Goal: Check status: Check status

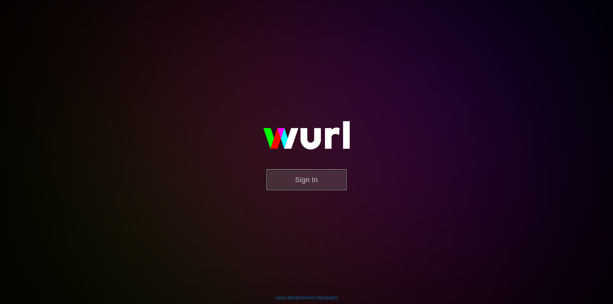
click at [312, 172] on button "Sign In" at bounding box center [306, 179] width 80 height 21
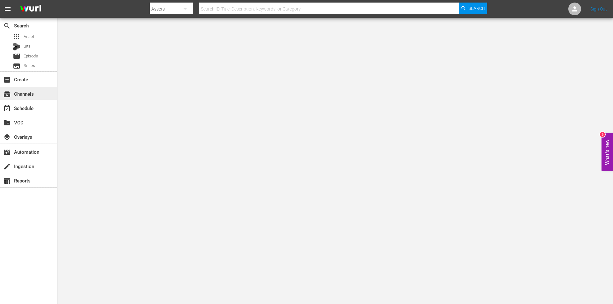
click at [30, 93] on div "subscriptions Channels" at bounding box center [18, 93] width 36 height 6
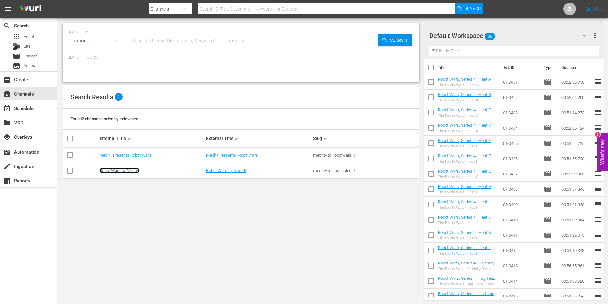
click at [121, 170] on link "Robot Wars by Mech+" at bounding box center [120, 170] width 40 height 5
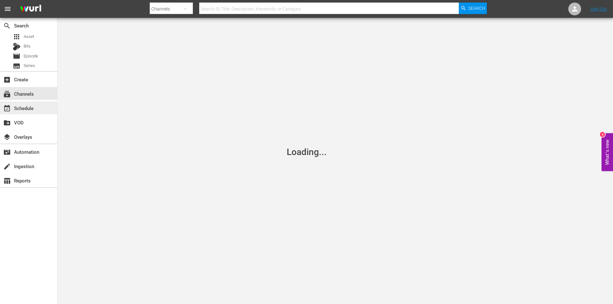
click at [27, 108] on div "event_available Schedule" at bounding box center [18, 107] width 36 height 6
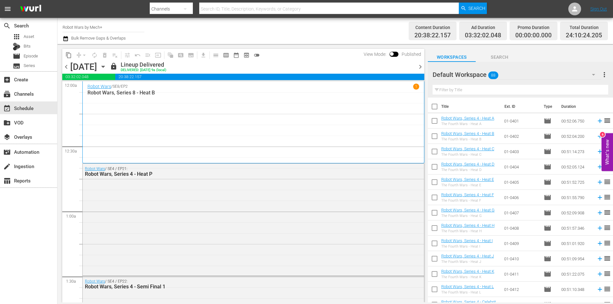
click at [421, 66] on span "chevron_right" at bounding box center [420, 67] width 8 height 8
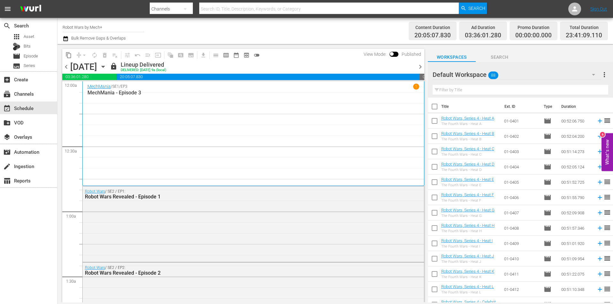
click at [421, 66] on span "chevron_right" at bounding box center [420, 67] width 8 height 8
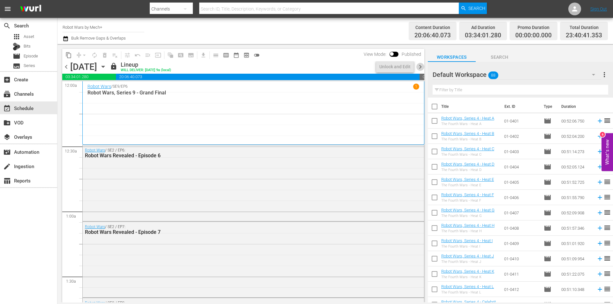
click at [421, 66] on span "chevron_right" at bounding box center [420, 67] width 8 height 8
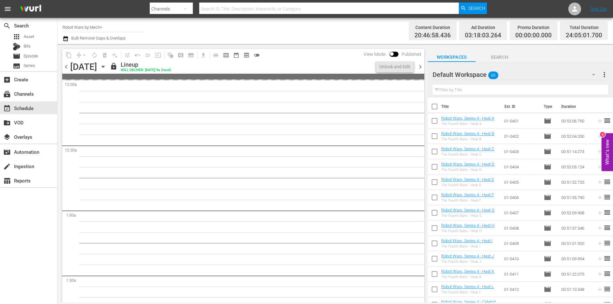
click at [421, 66] on span "chevron_right" at bounding box center [420, 67] width 8 height 8
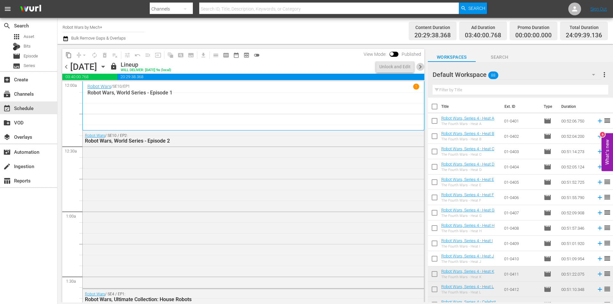
click at [421, 66] on span "chevron_right" at bounding box center [420, 67] width 8 height 8
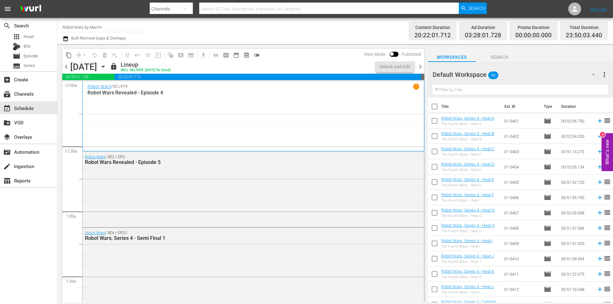
click at [421, 66] on span "chevron_right" at bounding box center [420, 67] width 8 height 8
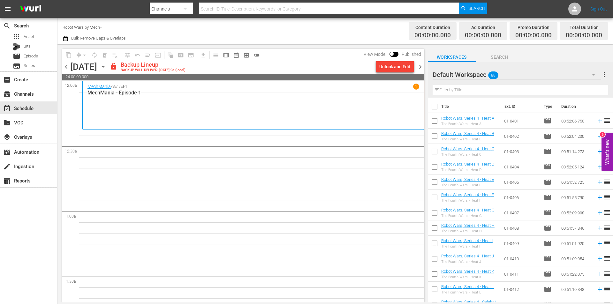
click at [67, 67] on span "chevron_left" at bounding box center [66, 67] width 8 height 8
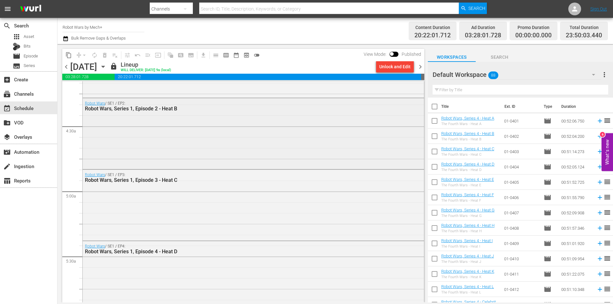
scroll to position [542, 0]
